Goal: Information Seeking & Learning: Check status

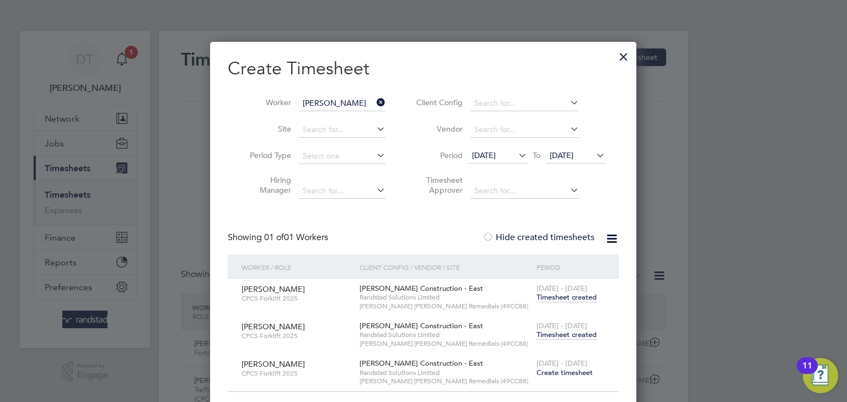
click at [617, 59] on div at bounding box center [623, 54] width 20 height 20
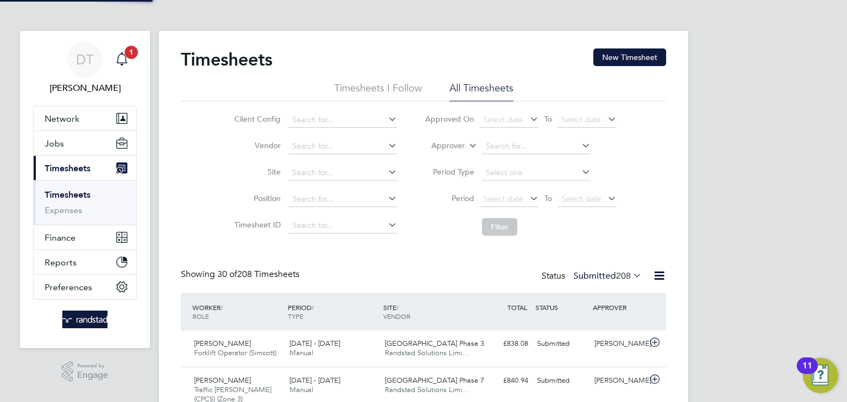
click at [120, 61] on icon "Main navigation" at bounding box center [121, 58] width 13 height 13
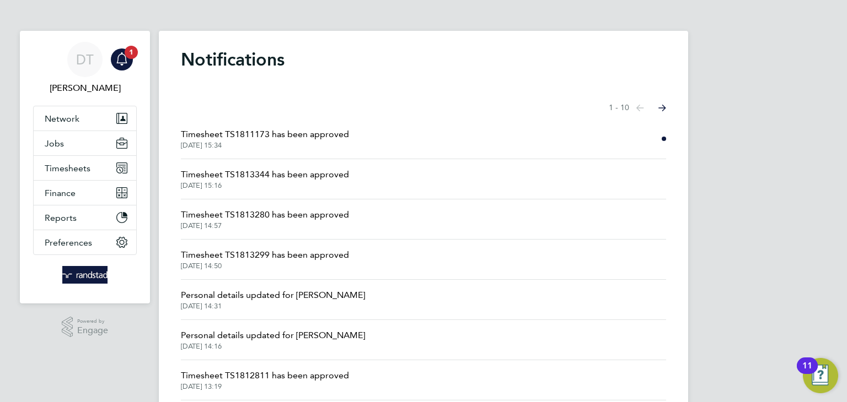
click at [475, 135] on li "Timesheet TS1811173 has been approved [DATE] 15:34" at bounding box center [423, 139] width 485 height 40
click at [316, 134] on span "Timesheet TS1811173 has been approved" at bounding box center [265, 134] width 168 height 13
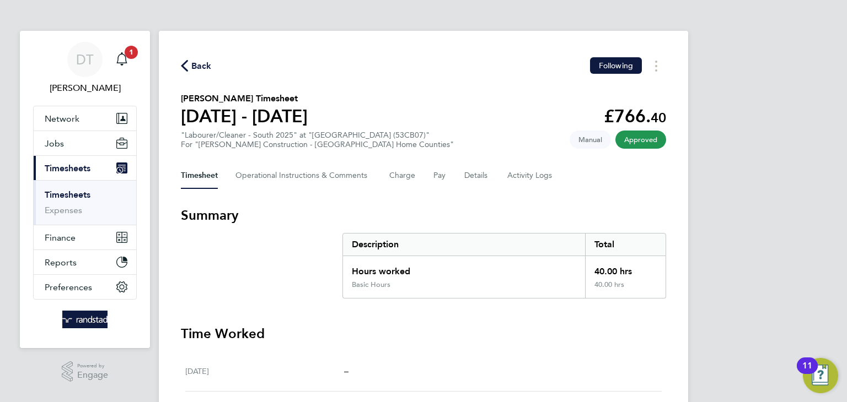
click at [193, 64] on span "Back" at bounding box center [201, 66] width 20 height 13
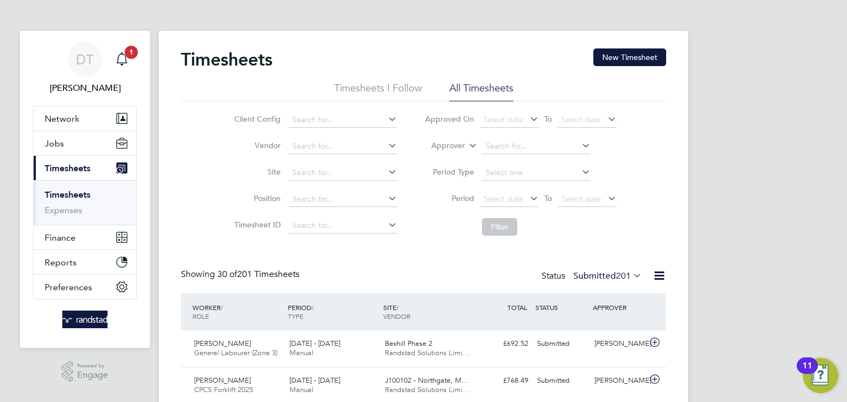
click at [128, 55] on span "1" at bounding box center [131, 52] width 13 height 13
